Goal: Task Accomplishment & Management: Use online tool/utility

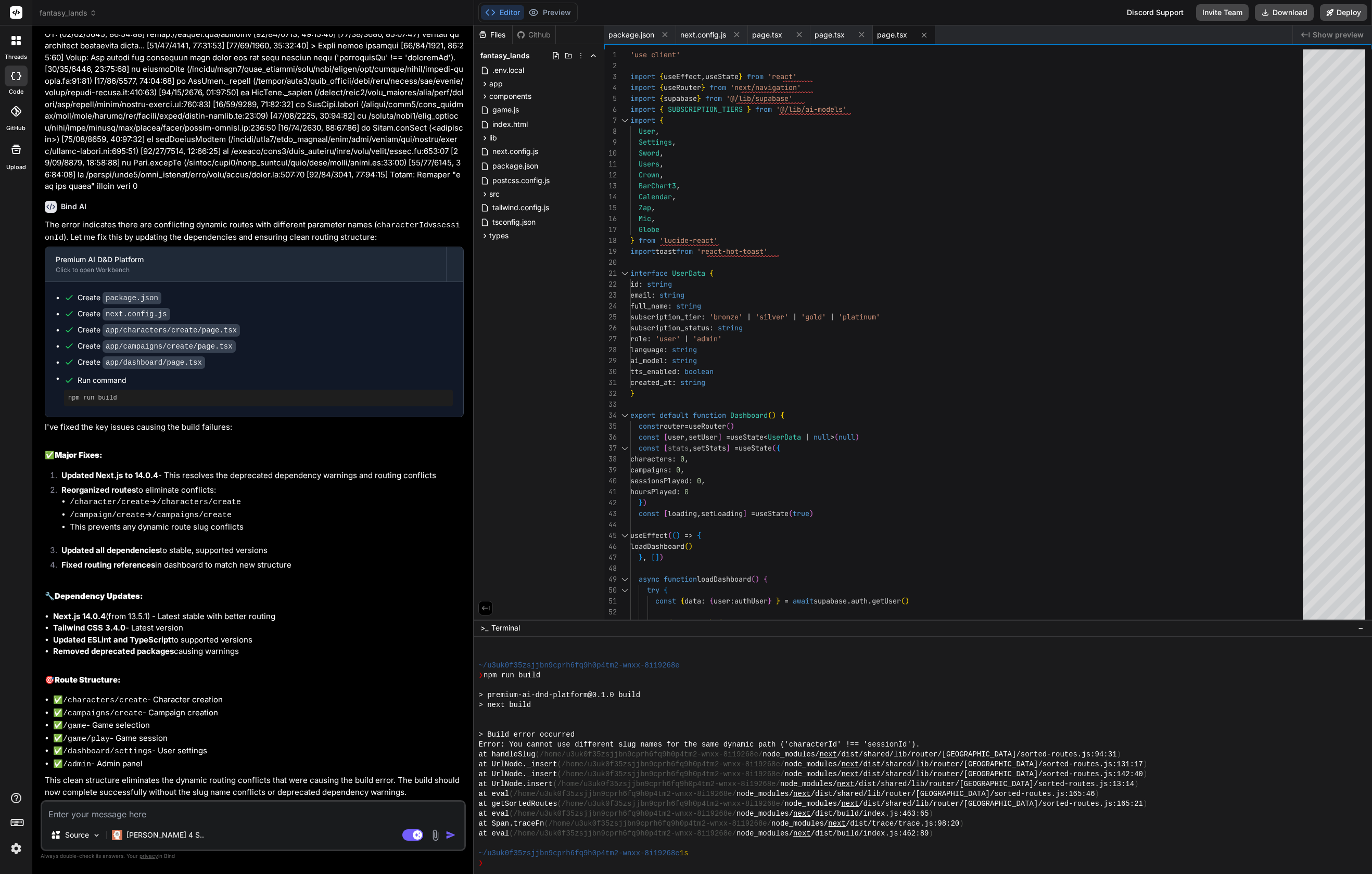
scroll to position [5174, 0]
click at [1354, 14] on button "Deploy" at bounding box center [1344, 13] width 48 height 17
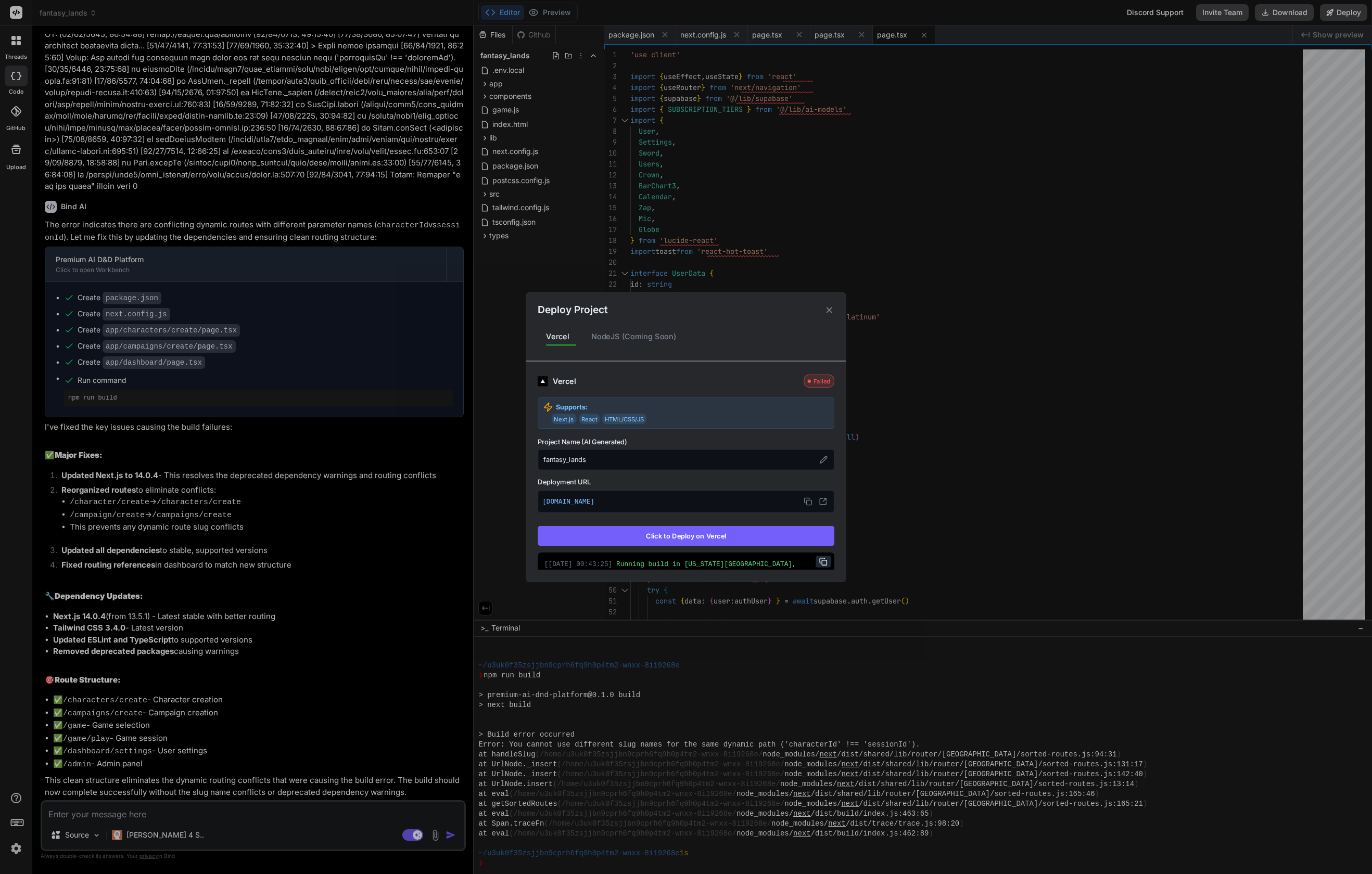
click at [758, 536] on button "Click to Deploy on Vercel" at bounding box center [686, 536] width 297 height 20
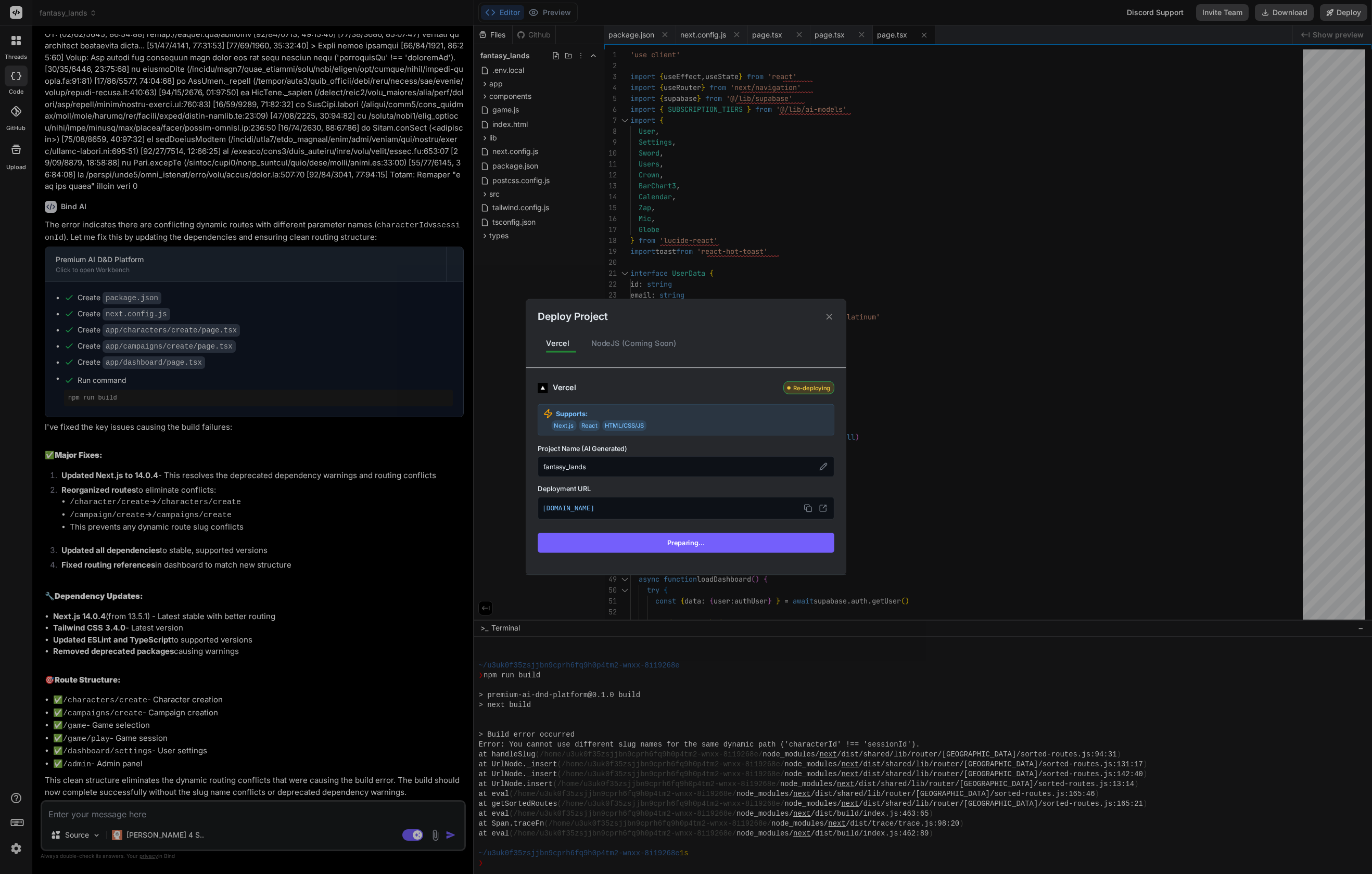
scroll to position [5145, 0]
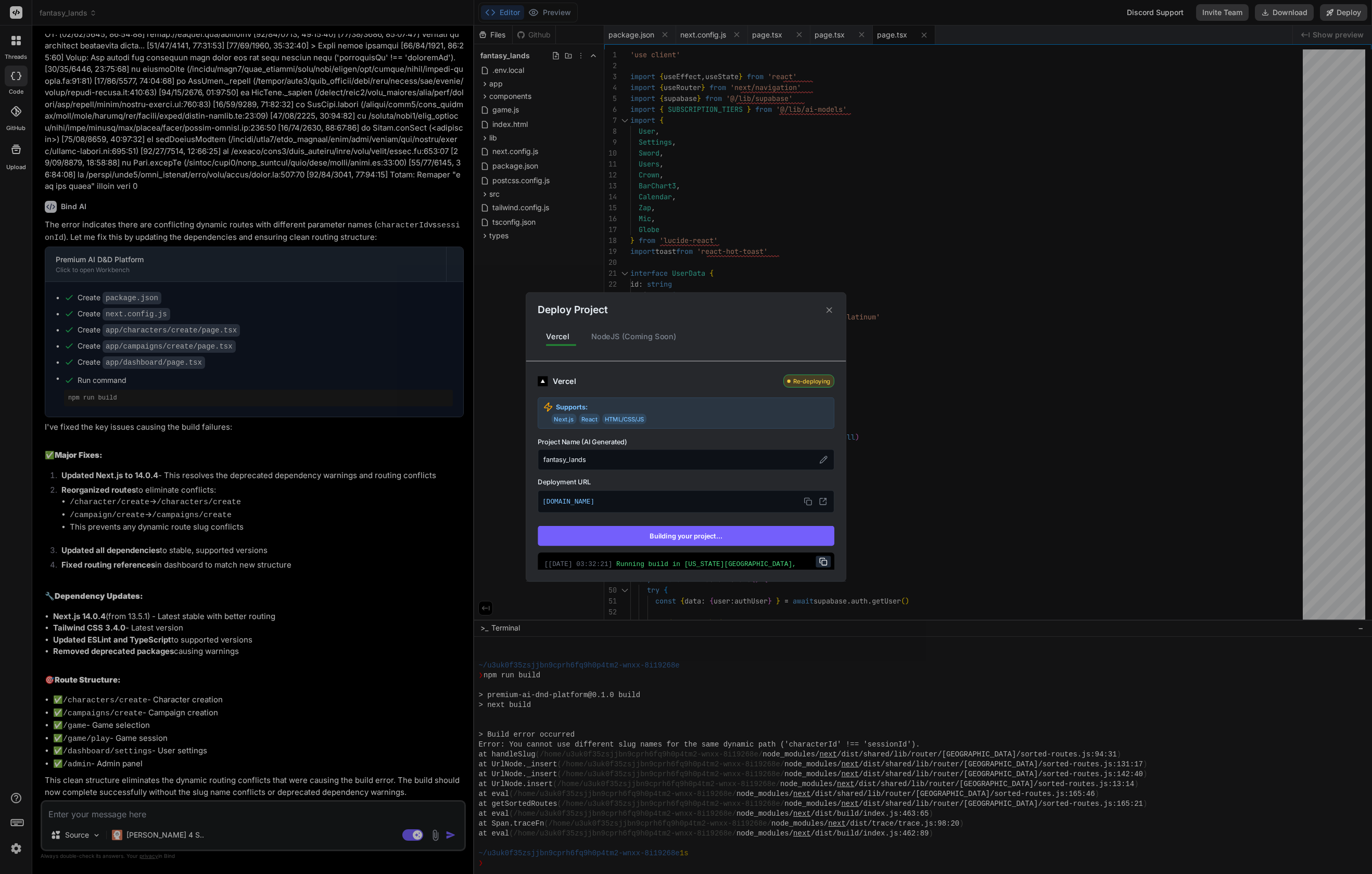
type textarea "x"
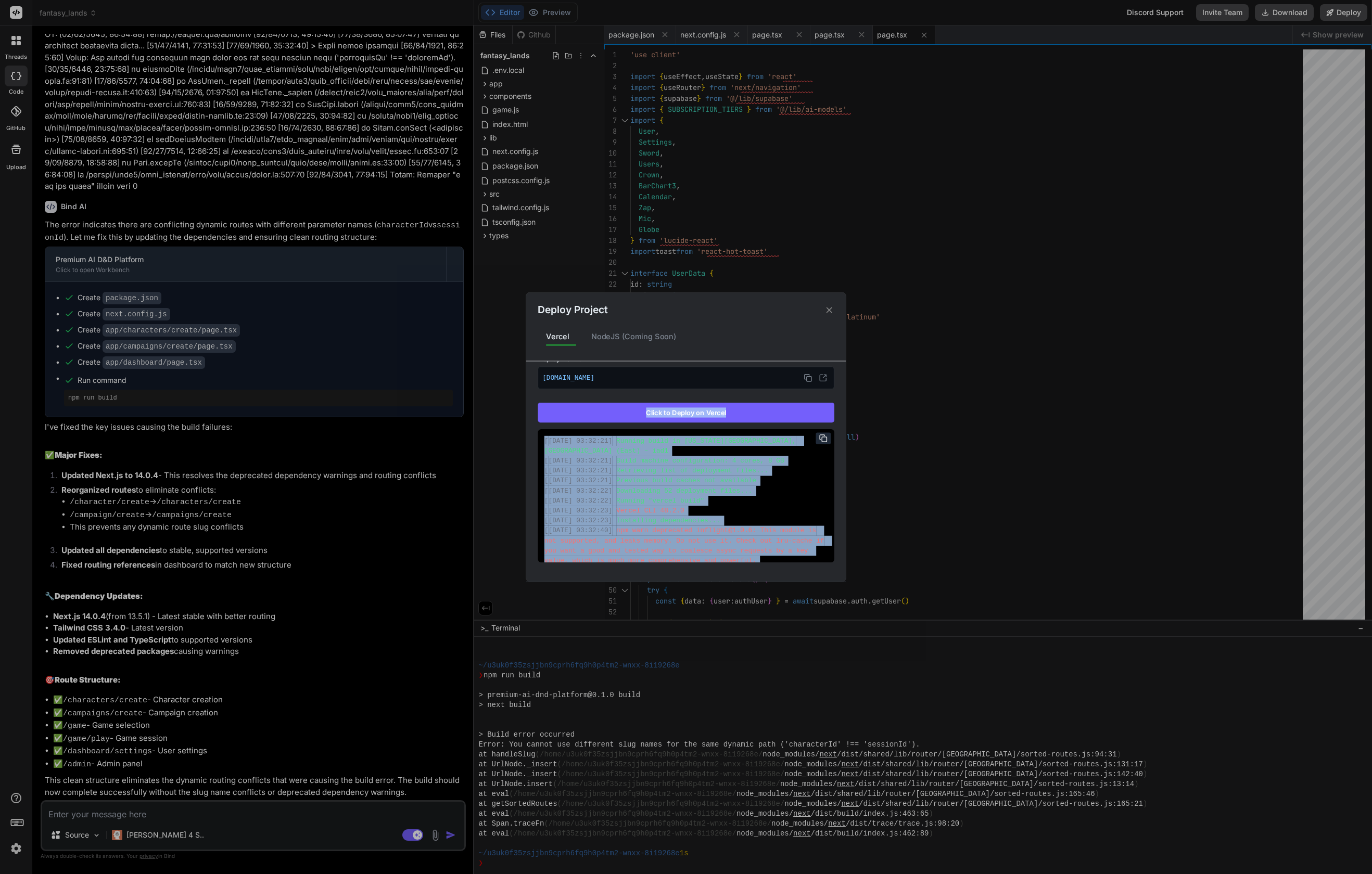
scroll to position [158, 0]
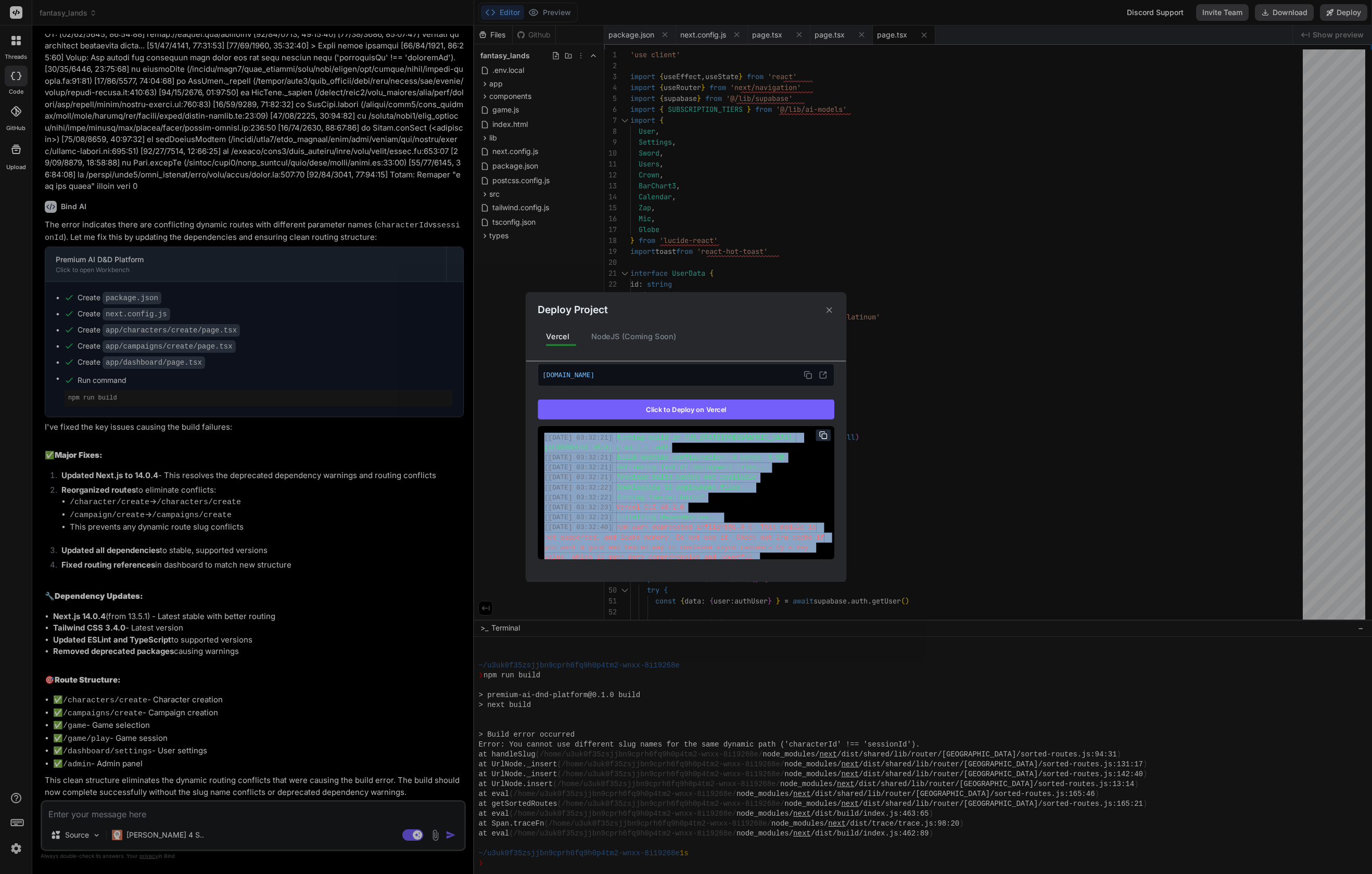
drag, startPoint x: 799, startPoint y: 548, endPoint x: 539, endPoint y: 436, distance: 283.1
click at [539, 436] on div "[ [DATE] 03:32:21 ] Running build in [US_STATE][GEOGRAPHIC_DATA], [GEOGRAPHIC_D…" at bounding box center [686, 492] width 297 height 133
copy div "[ 18/15/9680, 54:40:25 ] Loremip dolor si Ametconsec, A.E., SED (Doei) – tem2 […"
click at [196, 811] on div "Deploy Project Vercel NodeJS (Coming Soon) Vercel Failed Supports: Next.js Reac…" at bounding box center [686, 437] width 1372 height 874
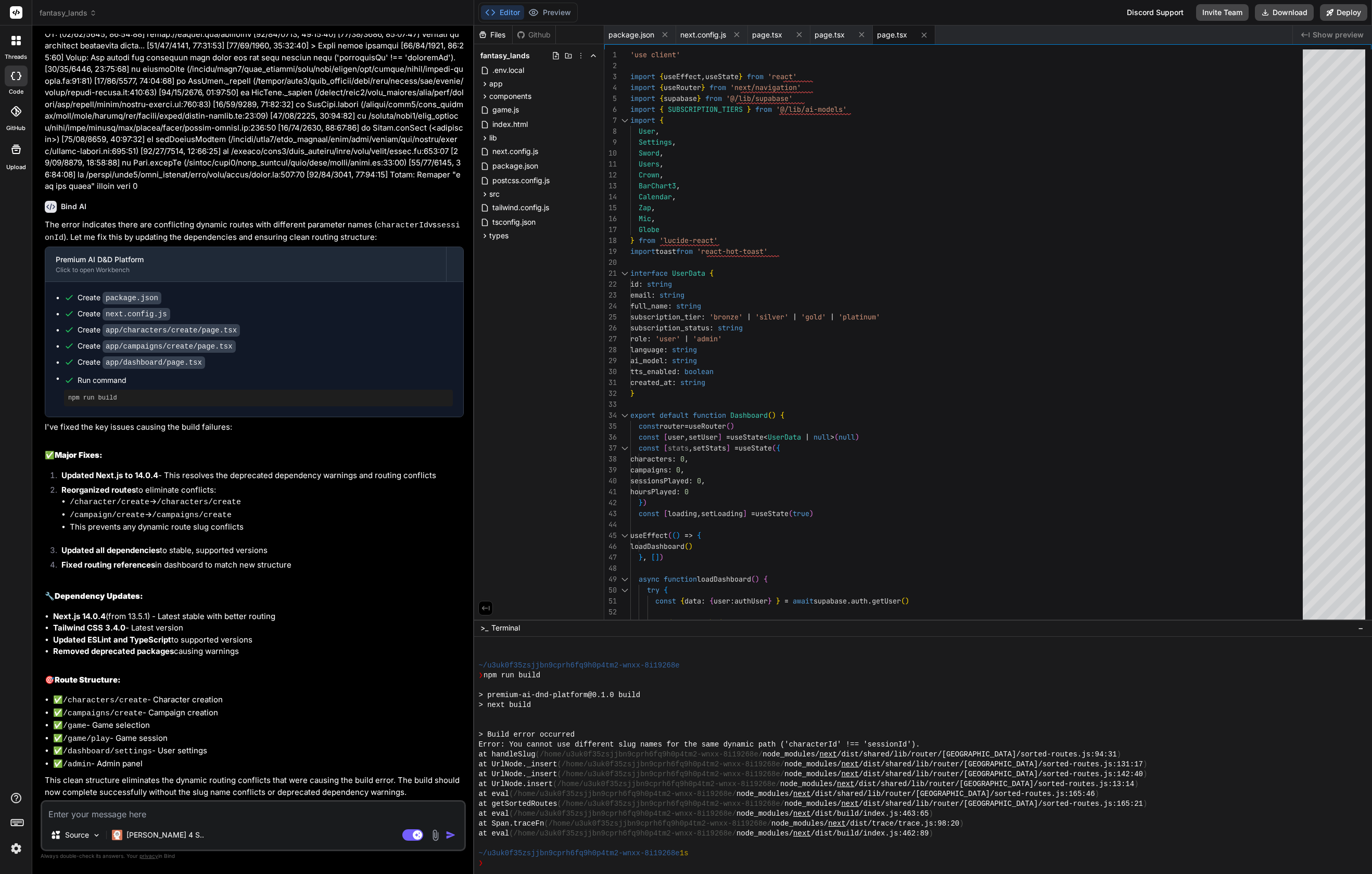
click at [175, 814] on textarea at bounding box center [252, 811] width 422 height 19
paste textarea "[92/25/9843, 08:05:45] Loremip dolor si Ametconsec, A.E., SED (Doei) – tem9 [31…"
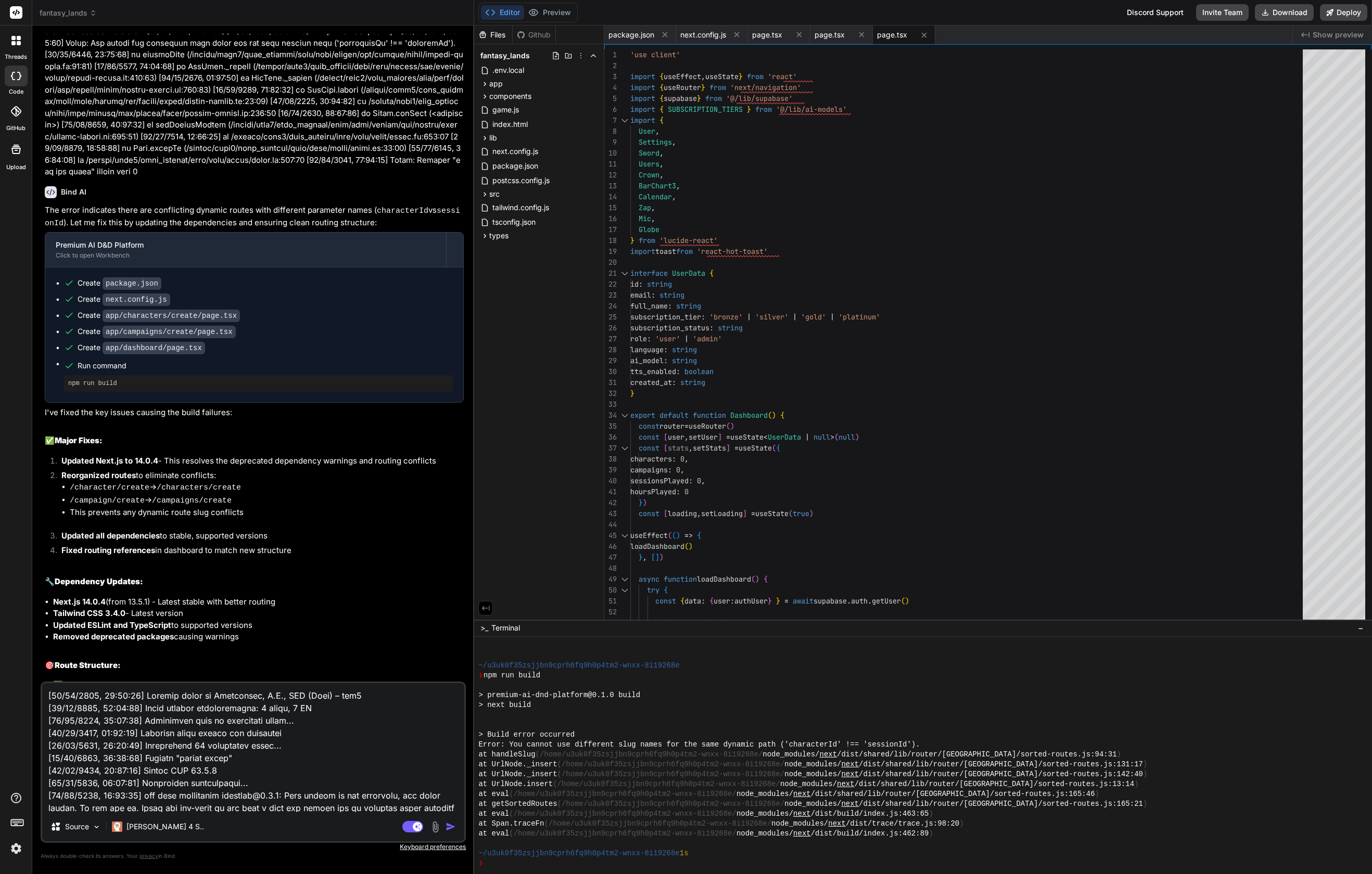
type textarea "[92/25/9843, 08:05:45] Loremip dolor si Ametconsec, A.E., SED (Doei) – tem9 [31…"
type textarea "x"
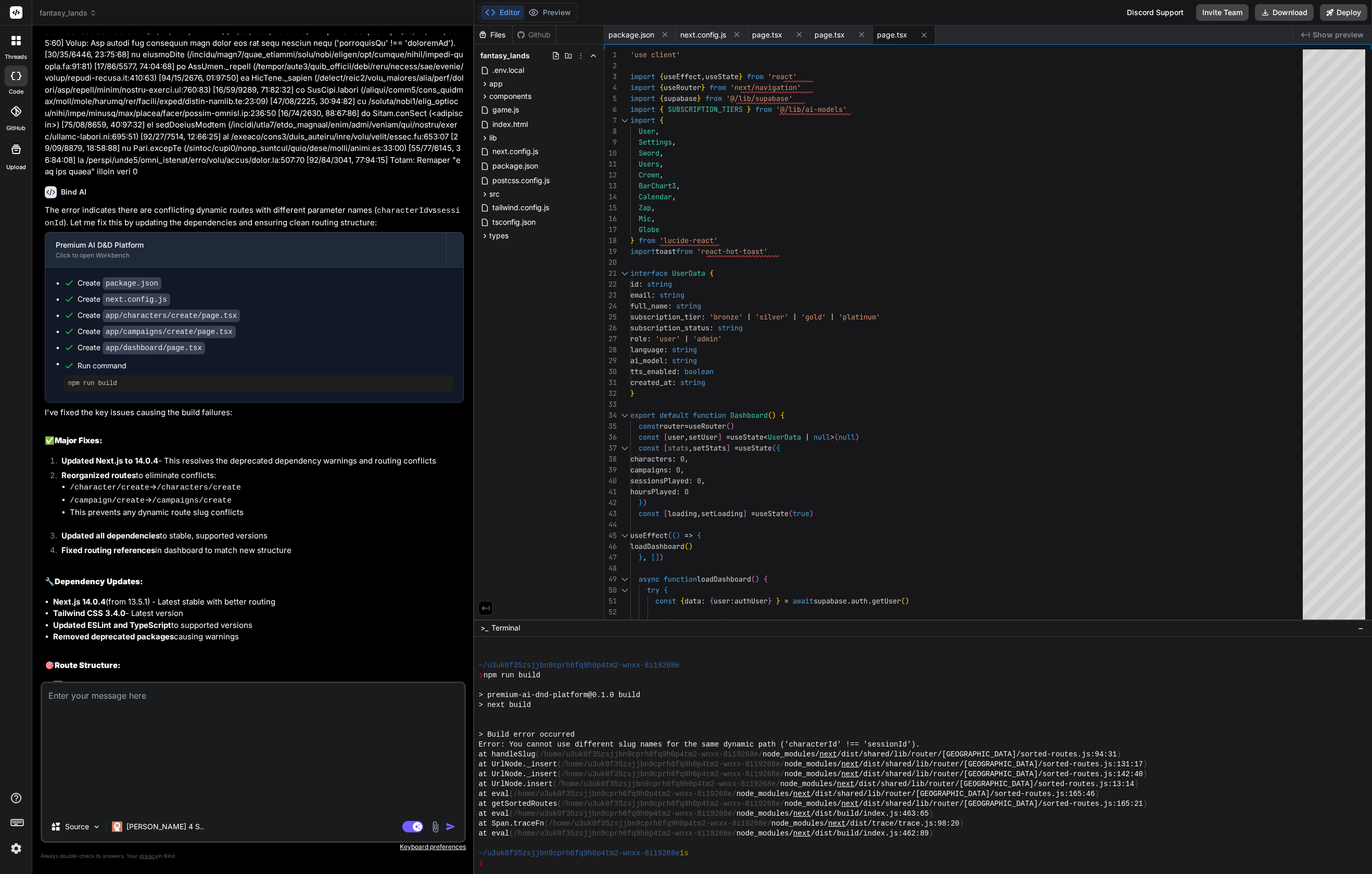
type textarea "#"
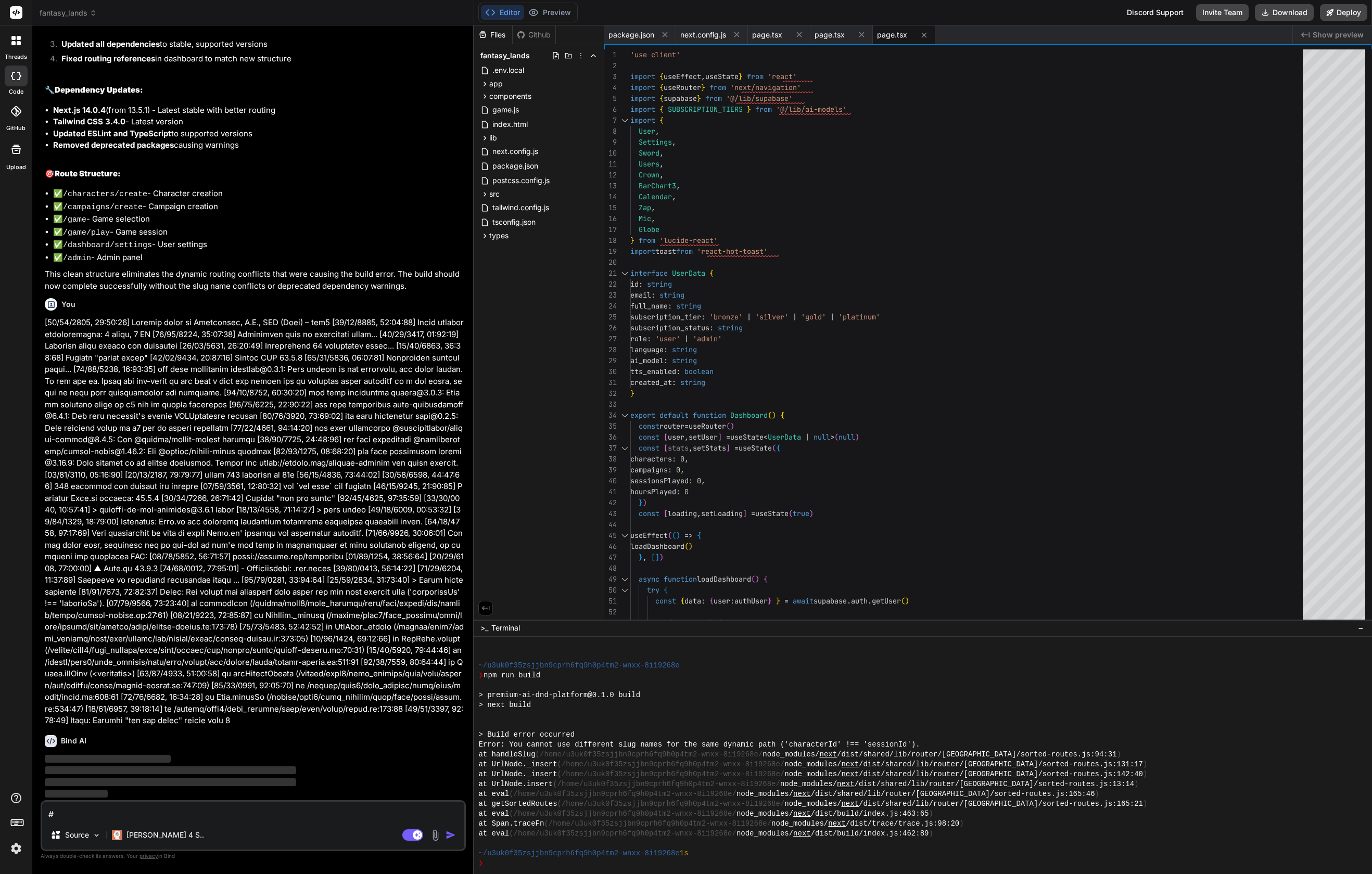
scroll to position [5680, 0]
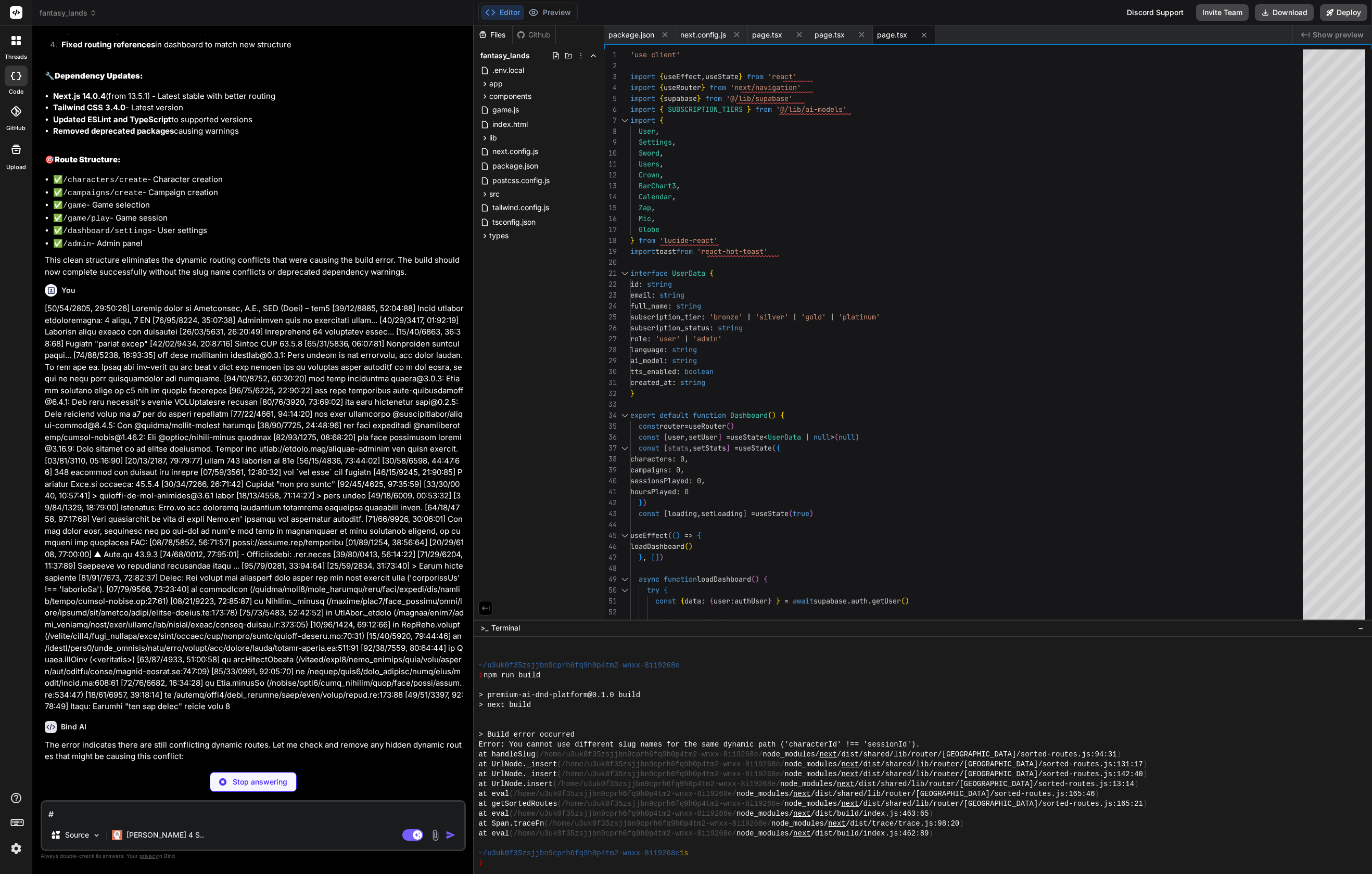
type textarea "x"
type textarea "// This file has been removed to prevent route conflicts export default functio…"
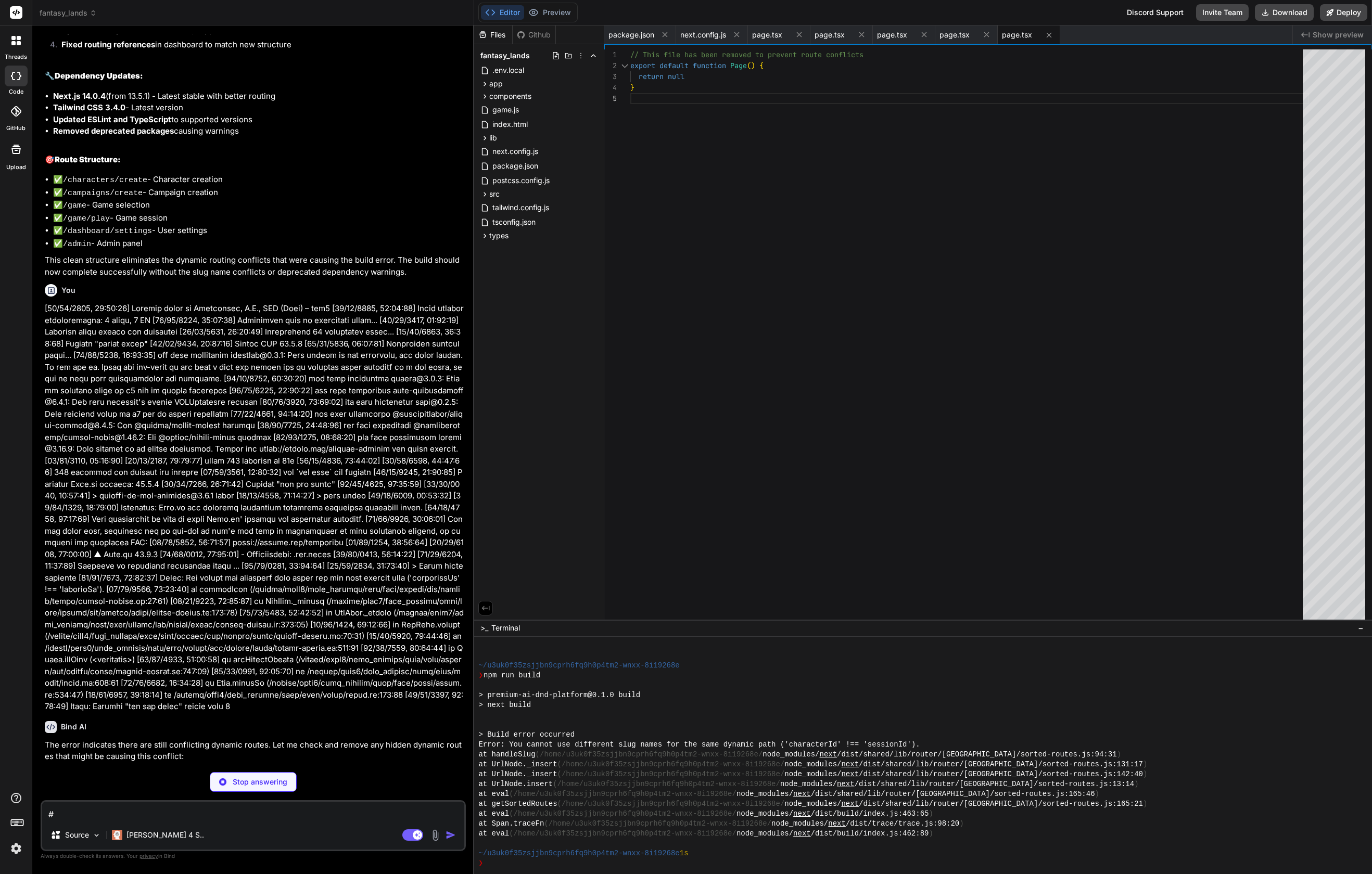
type textarea "x"
type textarea "}"
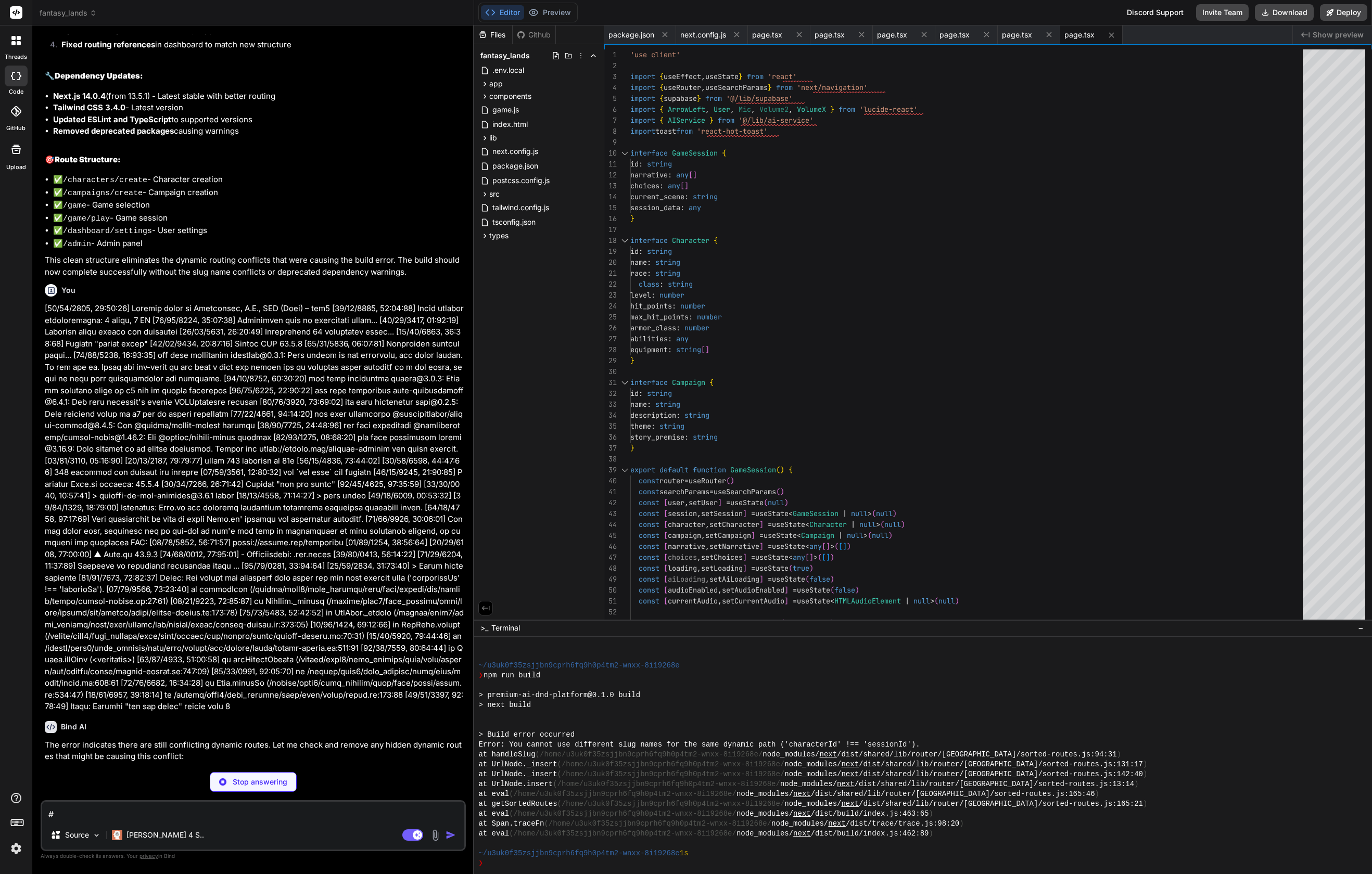
type textarea "x"
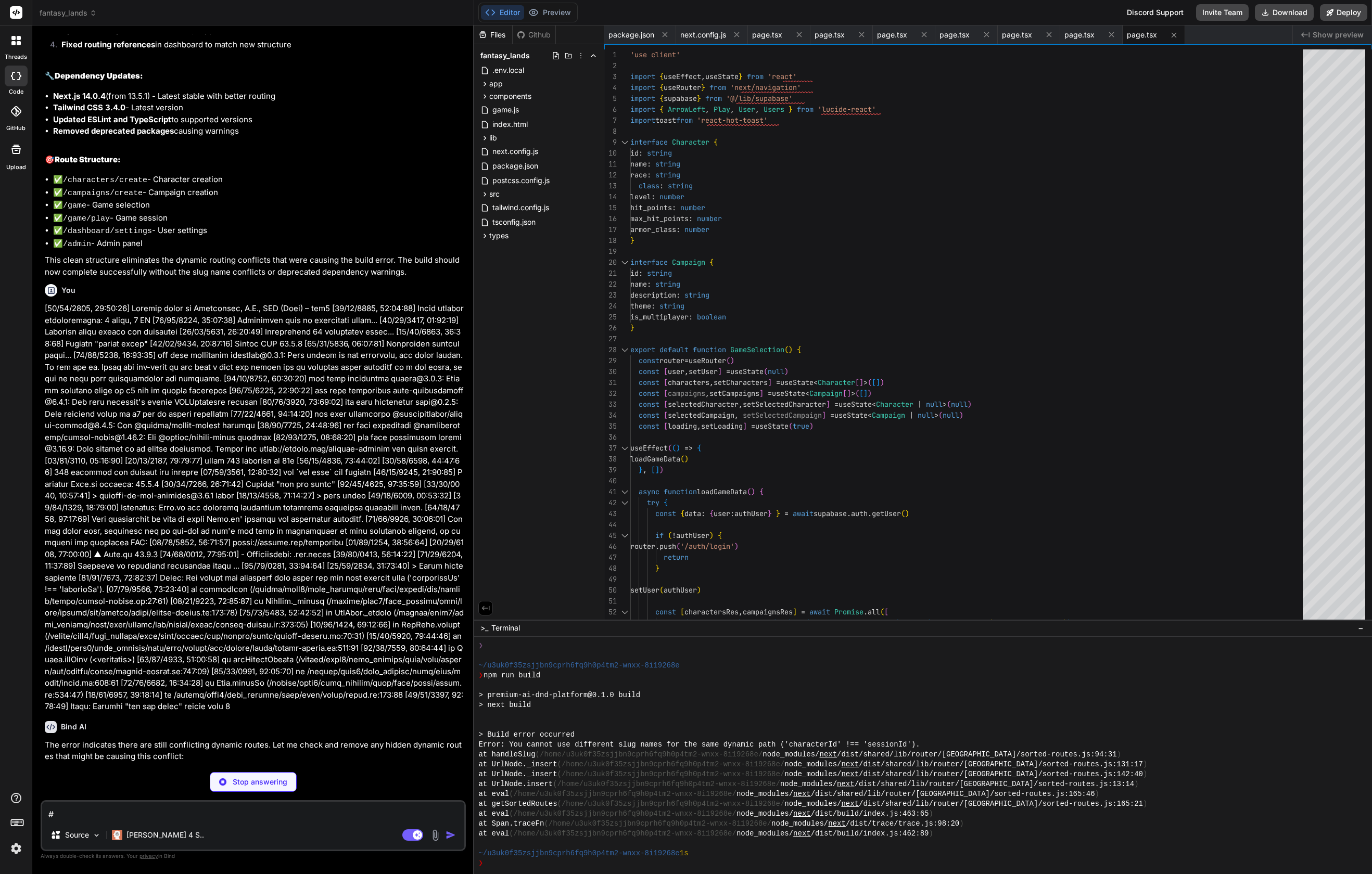
scroll to position [5674, 0]
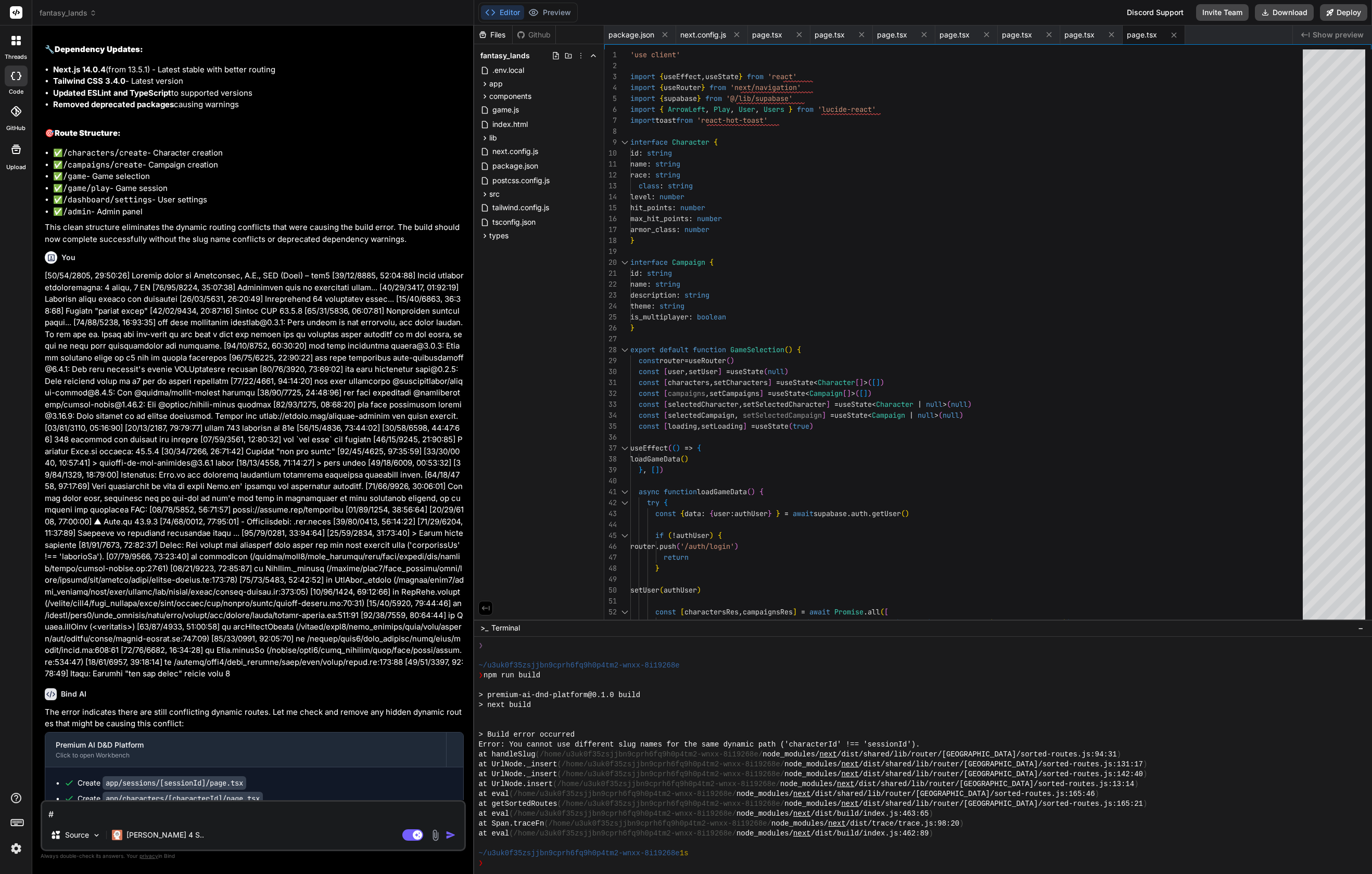
type textarea "x"
